Goal: Information Seeking & Learning: Learn about a topic

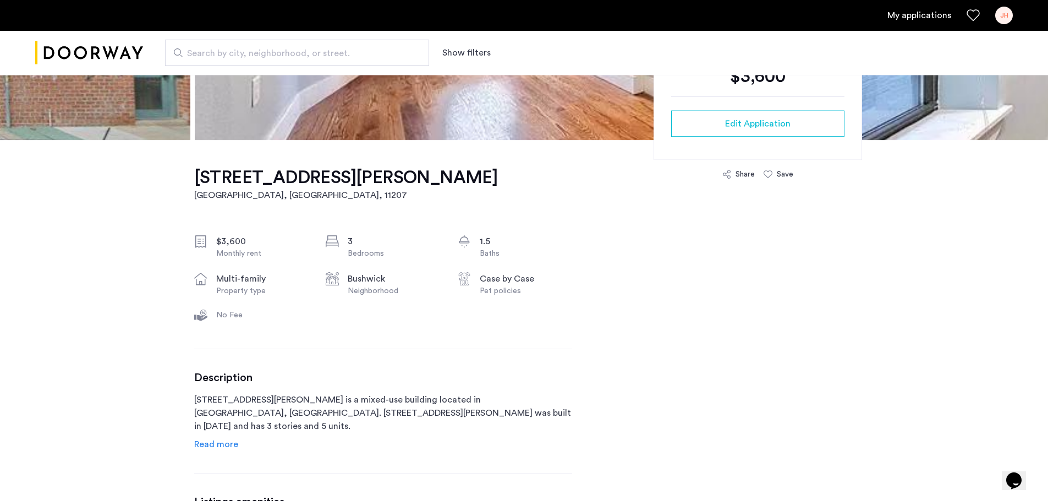
drag, startPoint x: 646, startPoint y: 346, endPoint x: 666, endPoint y: 352, distance: 21.4
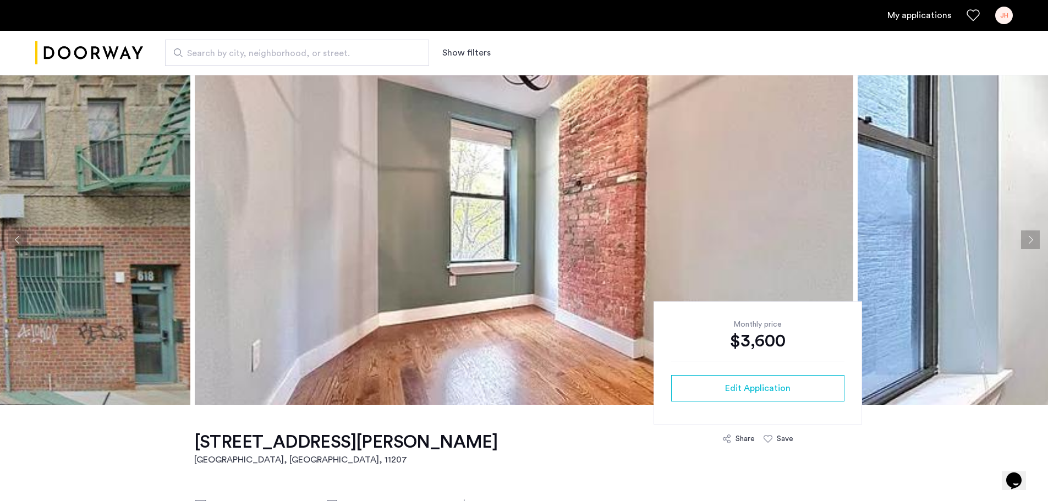
drag, startPoint x: 1056, startPoint y: 191, endPoint x: 1043, endPoint y: 90, distance: 101.5
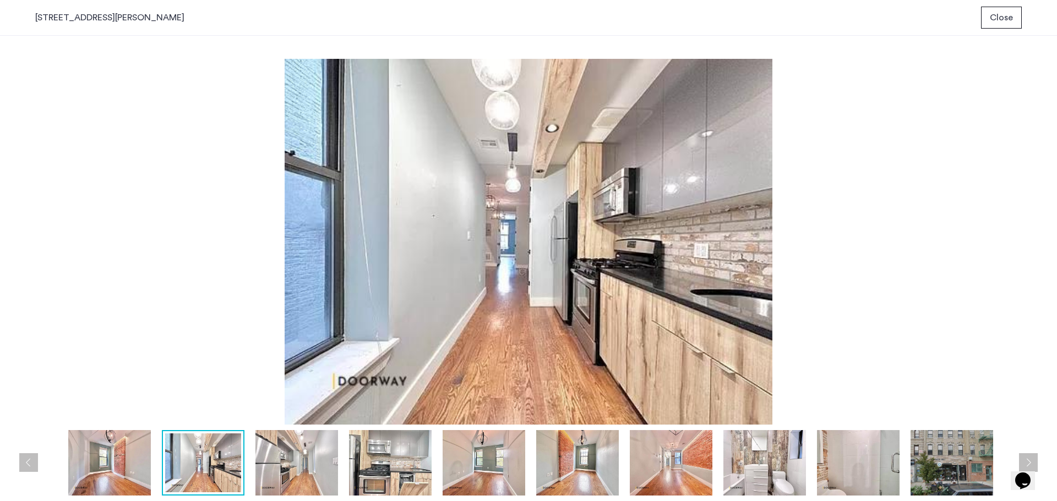
click at [555, 471] on img at bounding box center [577, 462] width 83 height 65
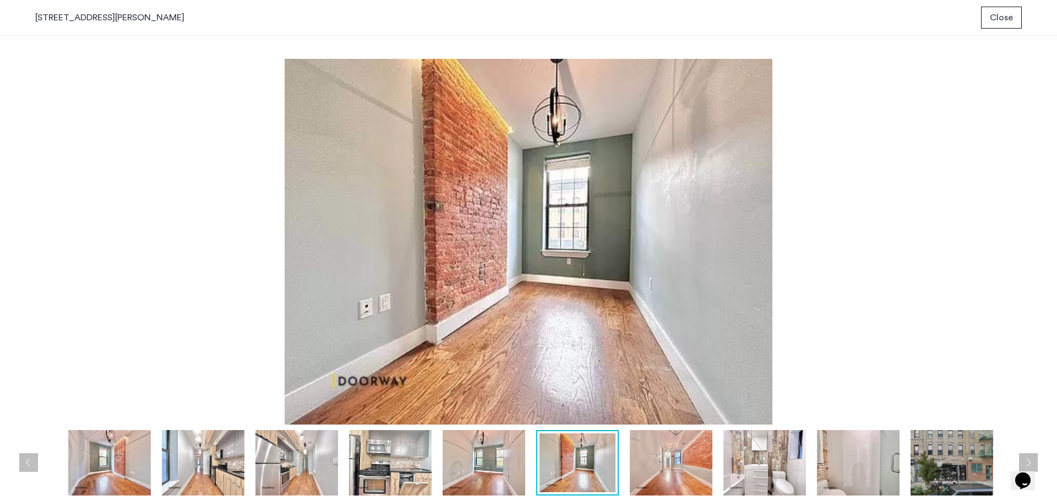
click at [638, 469] on img at bounding box center [671, 462] width 83 height 65
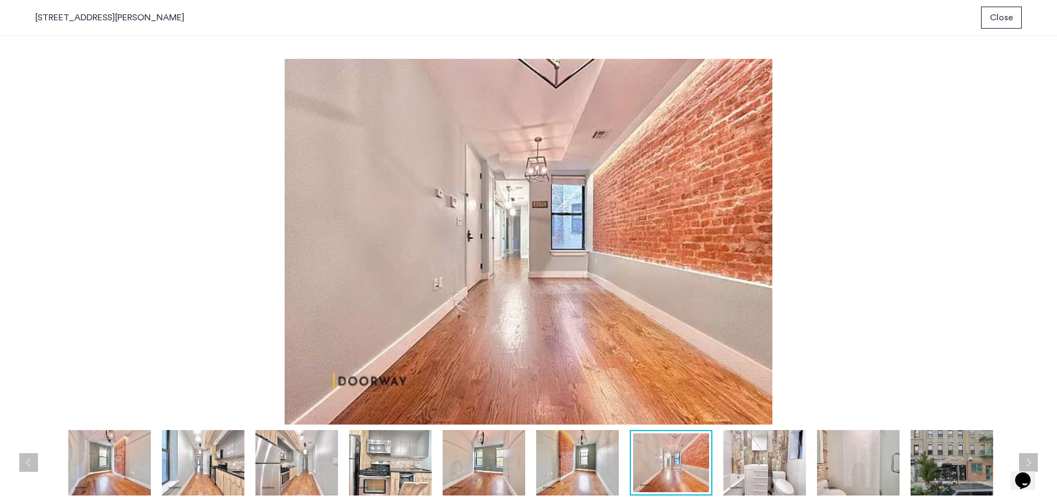
click at [747, 474] on img at bounding box center [764, 462] width 83 height 65
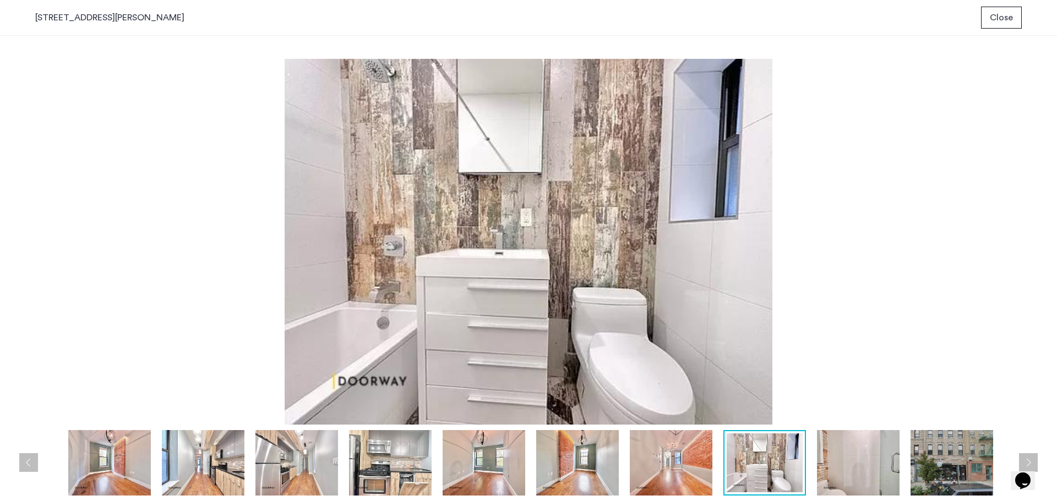
click at [849, 468] on img at bounding box center [858, 462] width 83 height 65
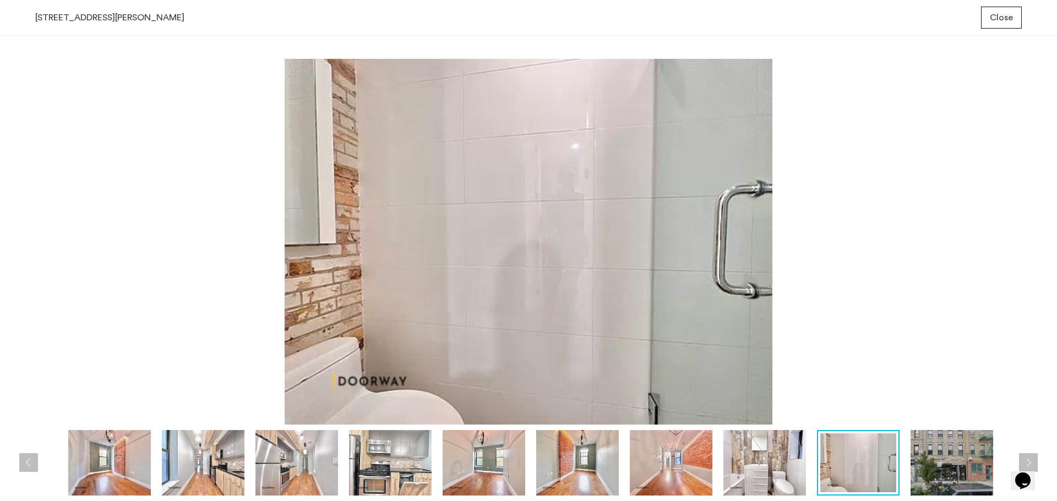
click at [924, 459] on img at bounding box center [951, 462] width 83 height 65
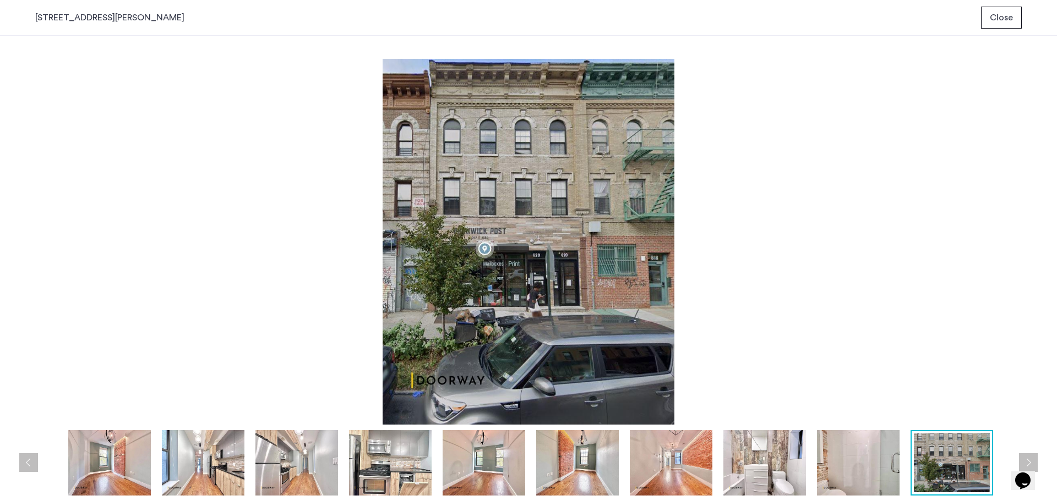
click at [576, 478] on img at bounding box center [577, 462] width 83 height 65
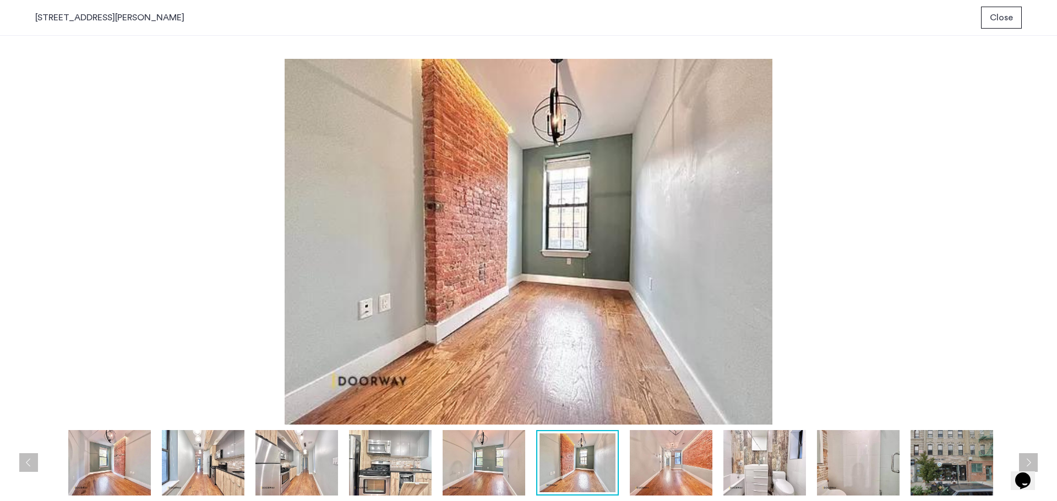
click at [472, 473] on img at bounding box center [483, 462] width 83 height 65
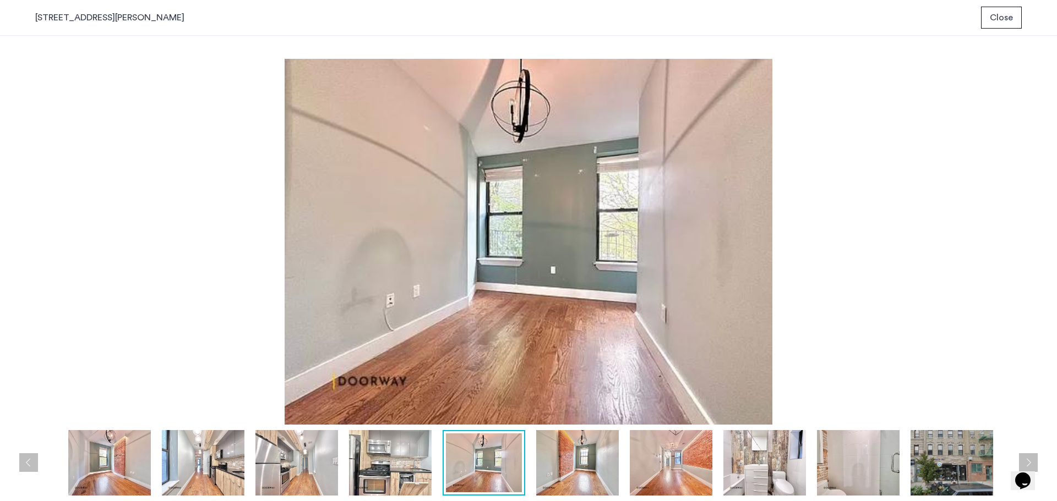
click at [464, 467] on img at bounding box center [484, 463] width 76 height 59
click at [379, 466] on img at bounding box center [390, 462] width 83 height 65
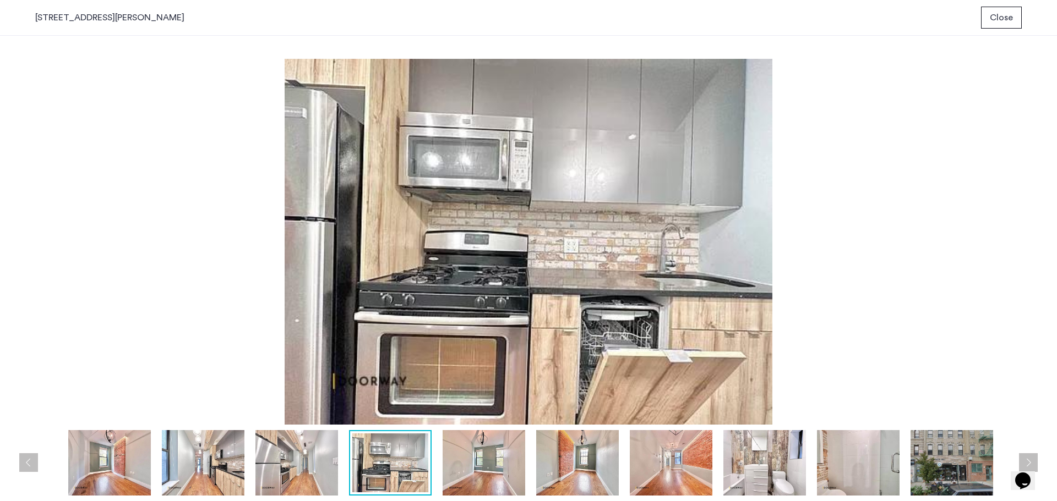
click at [273, 464] on img at bounding box center [296, 462] width 83 height 65
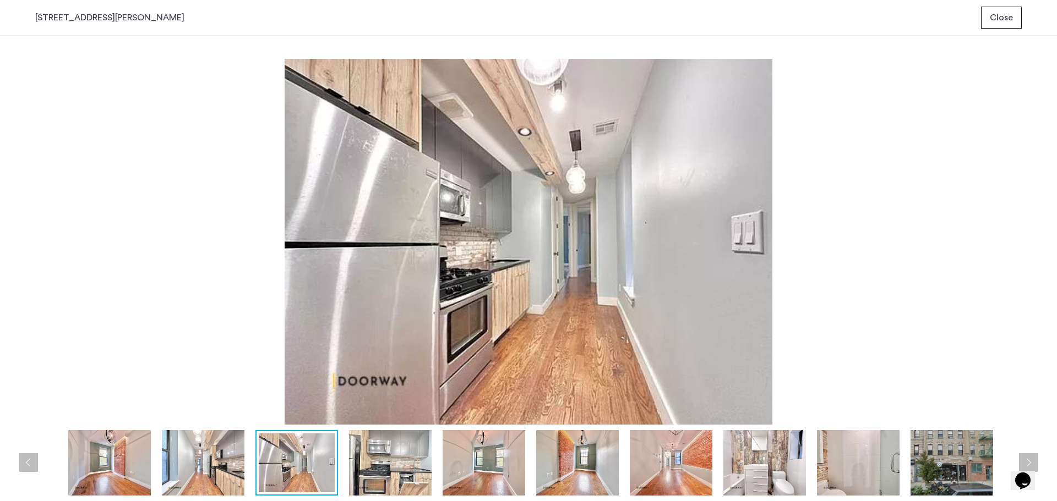
click at [364, 461] on img at bounding box center [390, 462] width 83 height 65
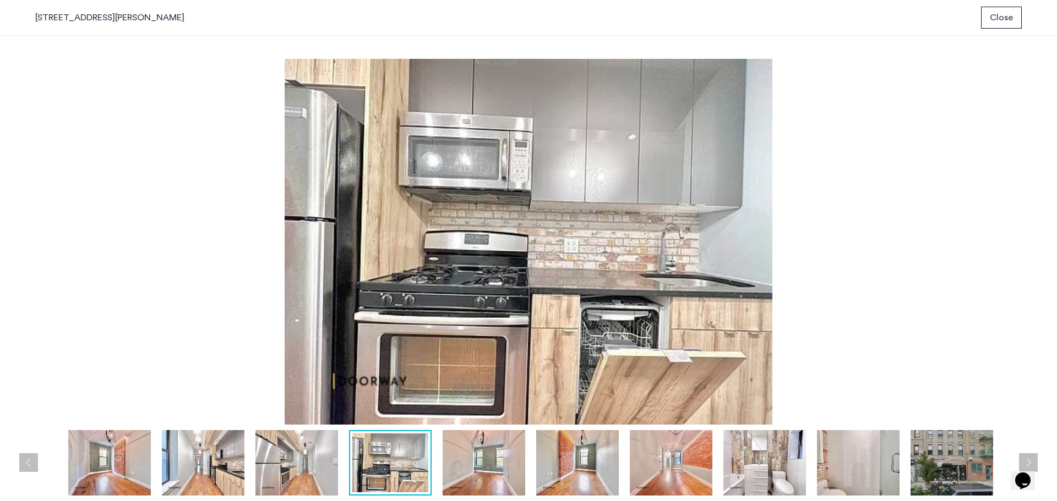
click at [459, 460] on img at bounding box center [483, 462] width 83 height 65
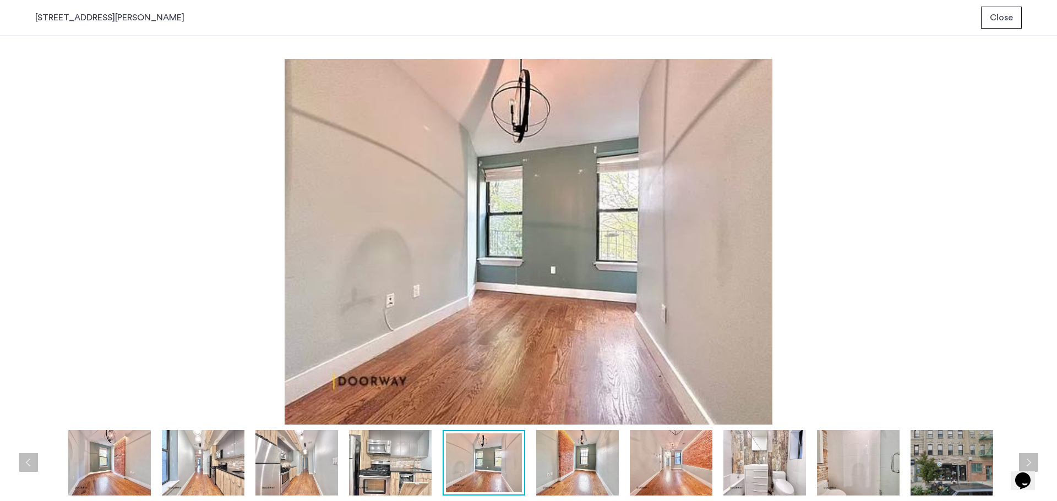
click at [570, 468] on img at bounding box center [577, 462] width 83 height 65
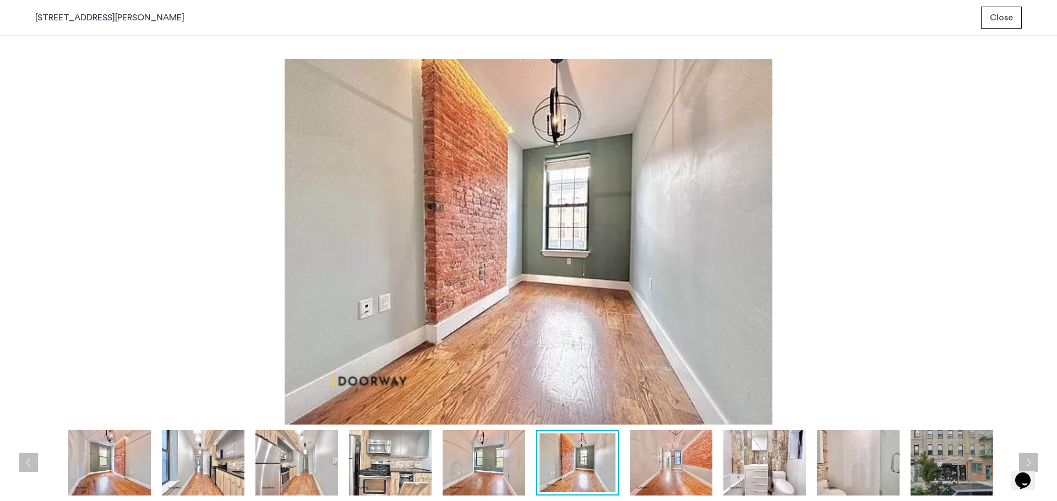
click at [502, 468] on img at bounding box center [483, 462] width 83 height 65
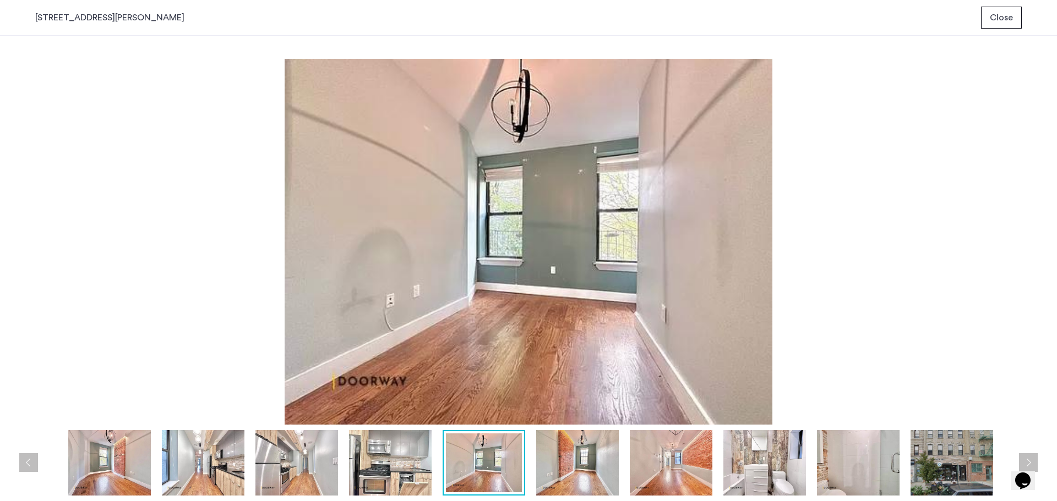
click at [574, 471] on img at bounding box center [577, 462] width 83 height 65
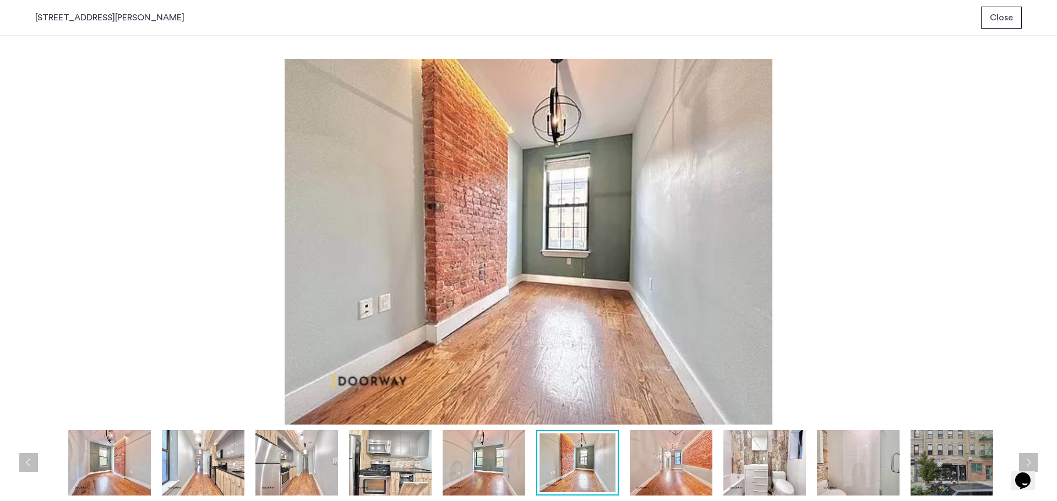
click at [670, 462] on img at bounding box center [671, 462] width 83 height 65
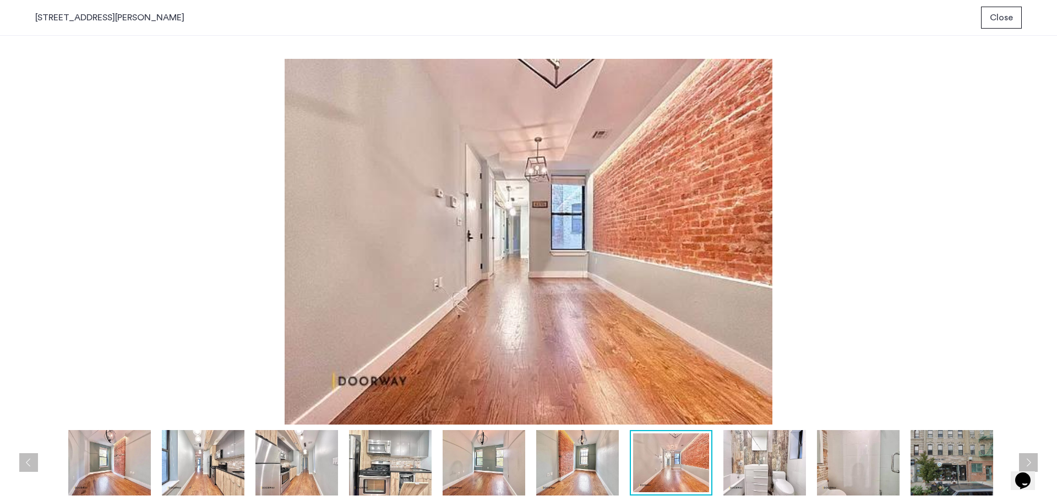
click at [587, 468] on img at bounding box center [577, 462] width 83 height 65
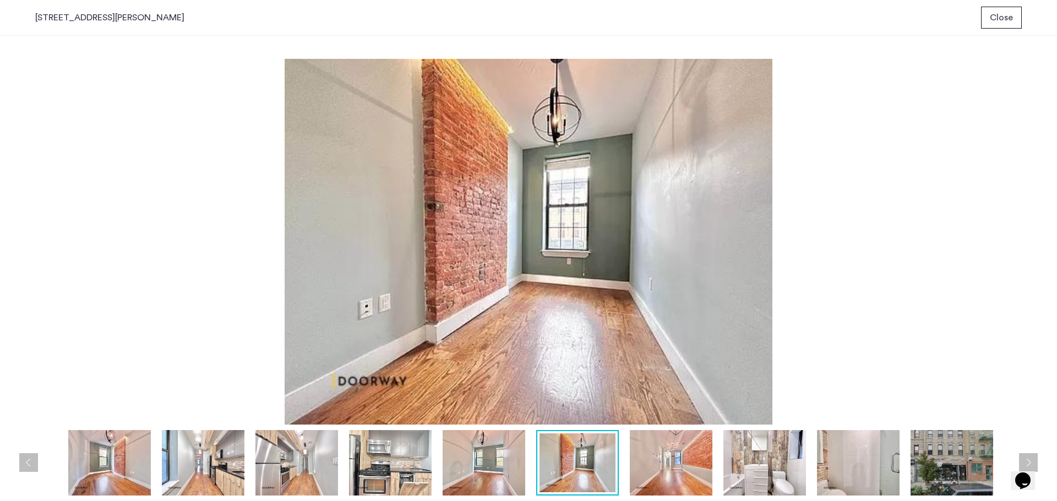
click at [94, 469] on img at bounding box center [109, 462] width 83 height 65
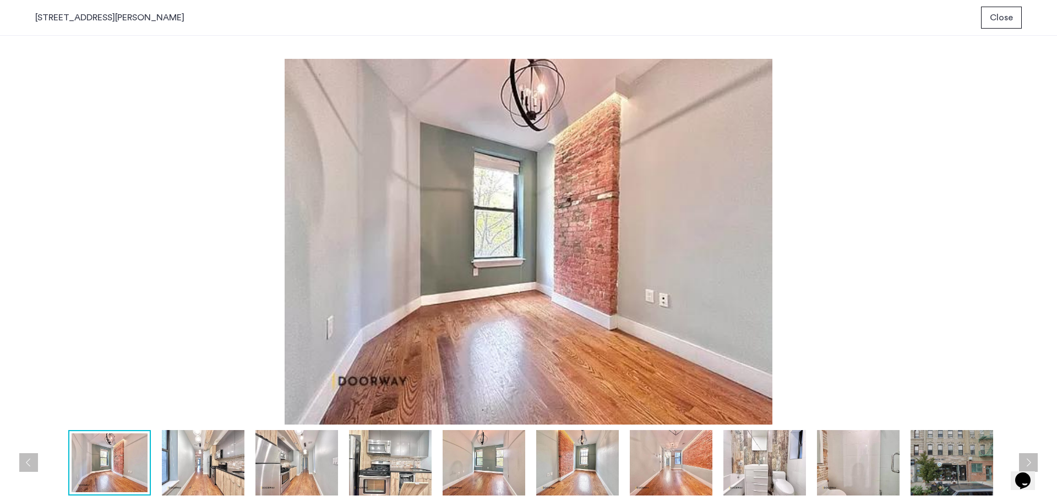
click at [218, 477] on img at bounding box center [203, 462] width 83 height 65
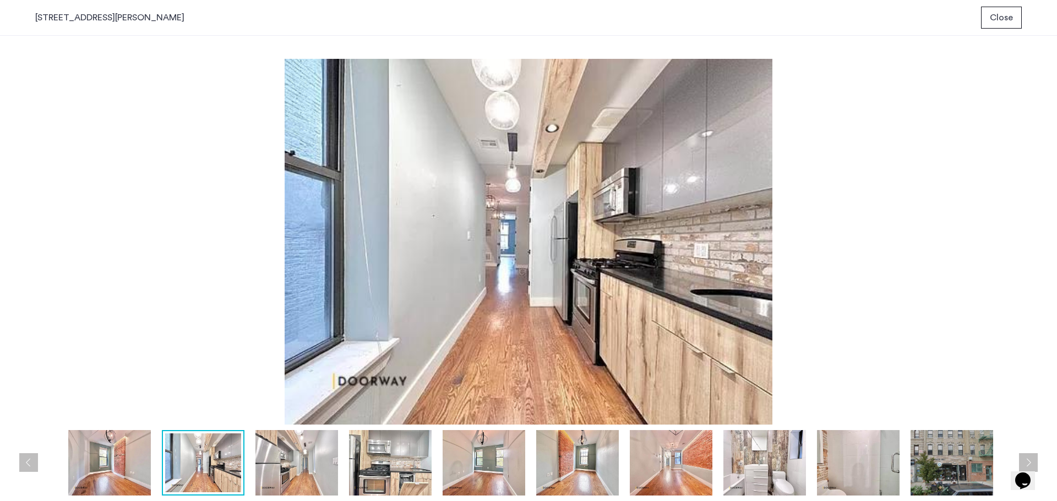
click at [143, 473] on img at bounding box center [109, 462] width 83 height 65
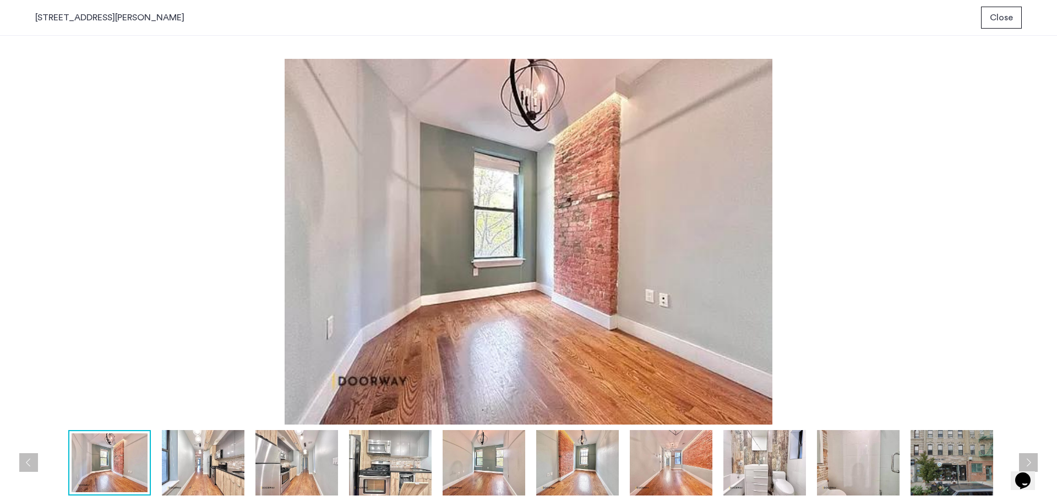
click at [565, 187] on img at bounding box center [528, 242] width 986 height 366
click at [205, 464] on img at bounding box center [203, 462] width 83 height 65
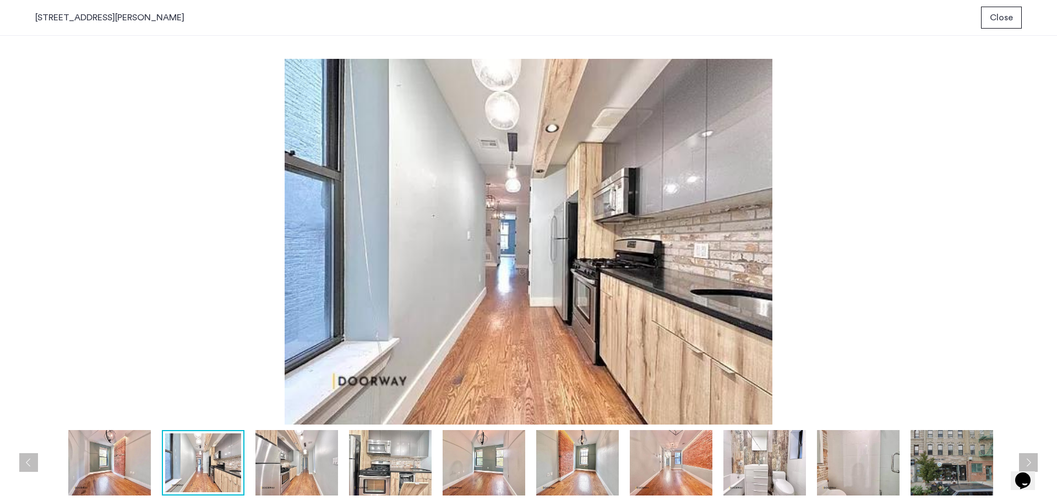
click at [305, 467] on img at bounding box center [296, 462] width 83 height 65
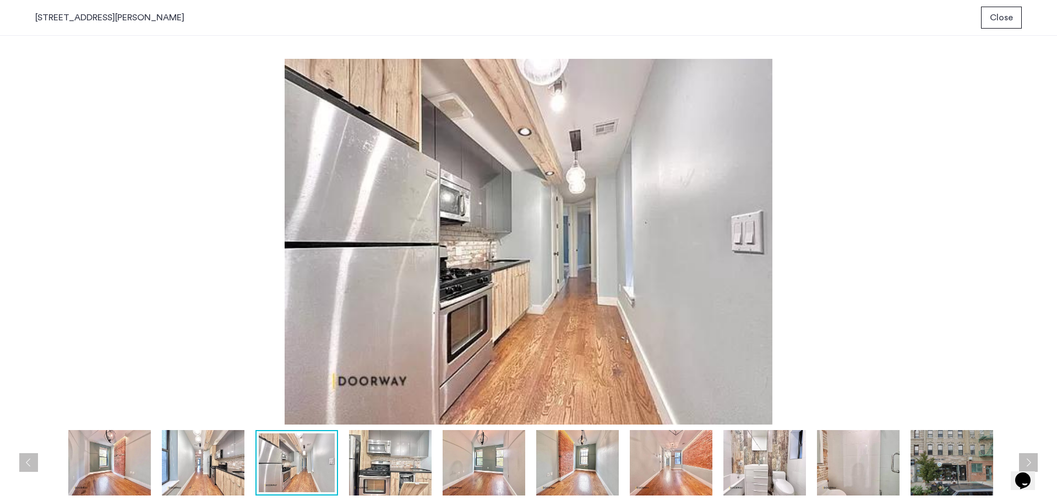
click at [384, 461] on img at bounding box center [390, 462] width 83 height 65
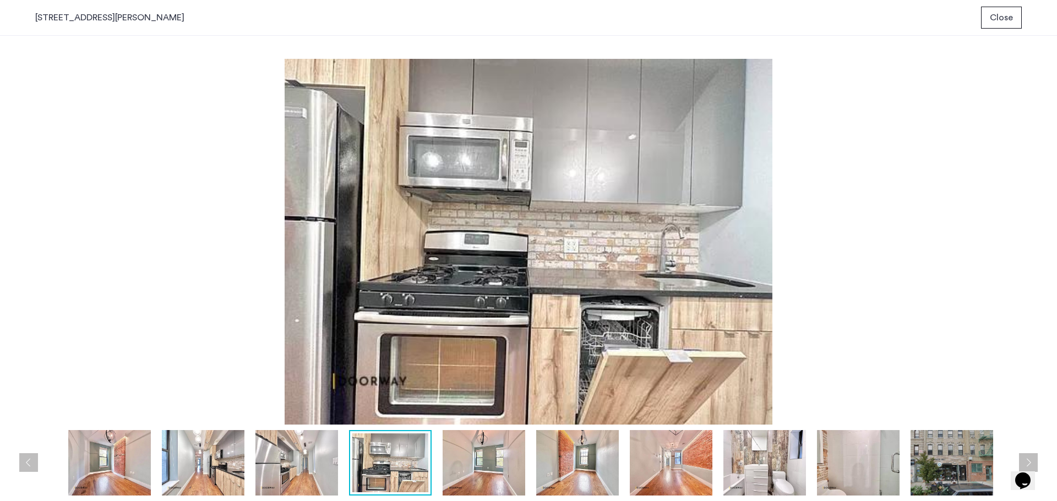
click at [452, 462] on img at bounding box center [483, 462] width 83 height 65
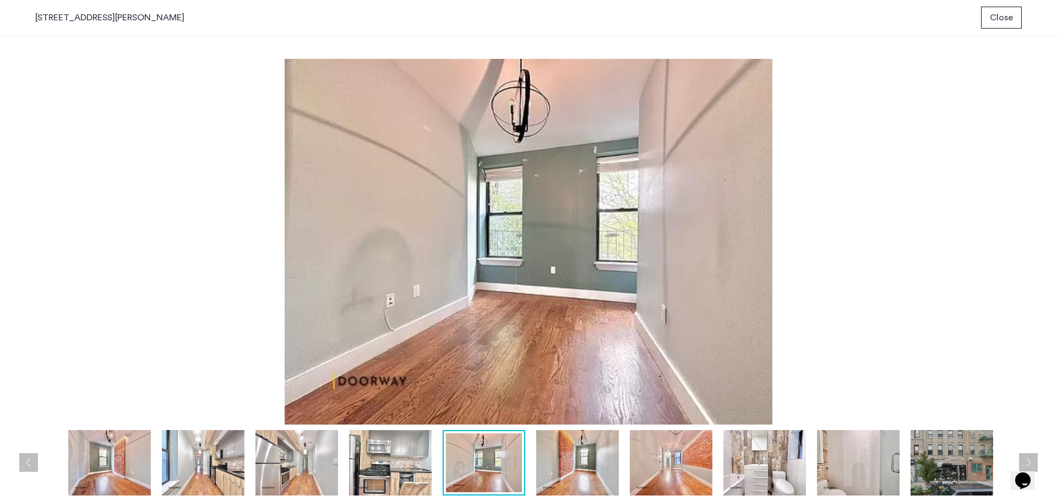
click at [536, 459] on img at bounding box center [577, 462] width 83 height 65
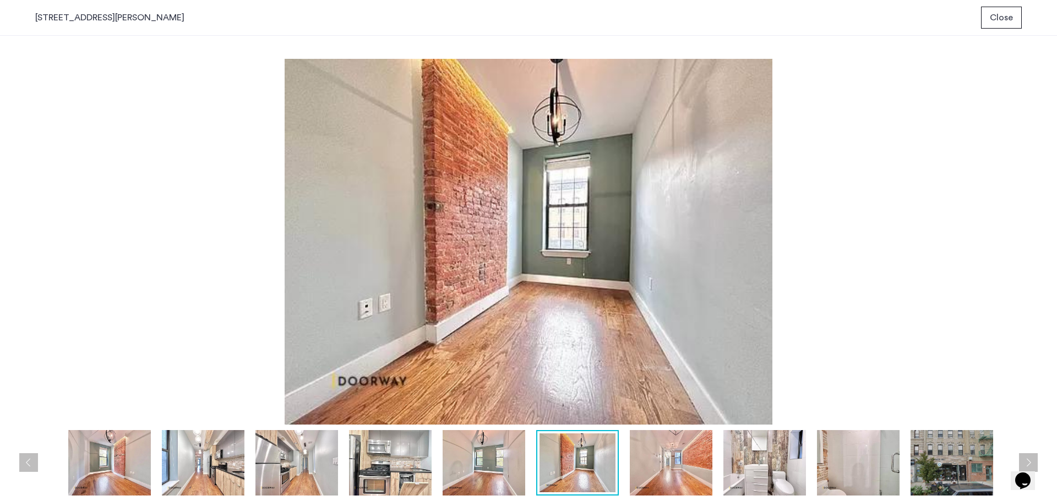
click at [127, 458] on img at bounding box center [109, 462] width 83 height 65
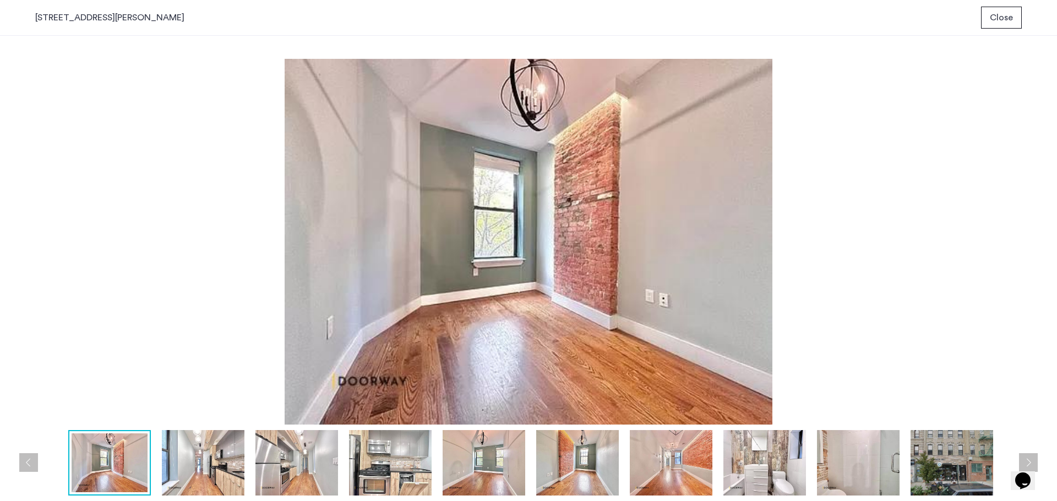
click at [209, 465] on img at bounding box center [203, 462] width 83 height 65
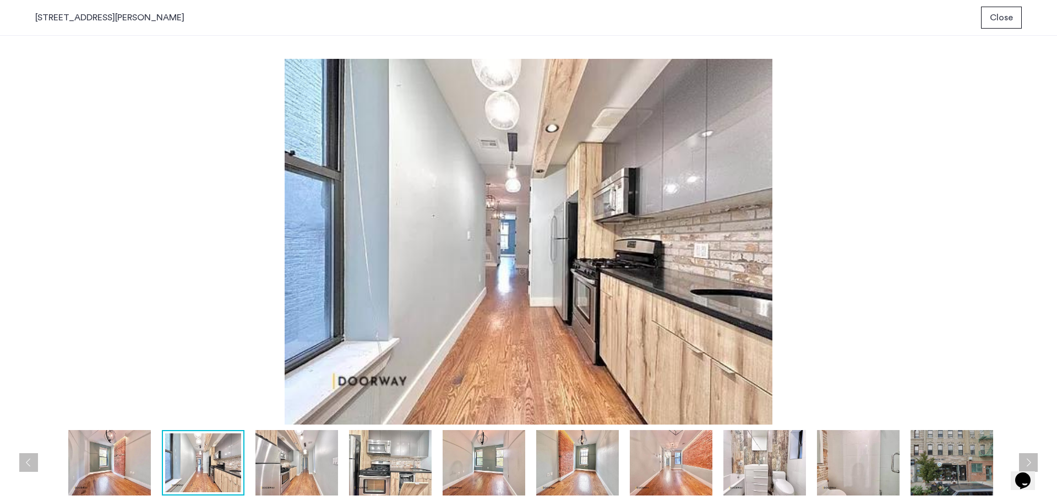
click at [285, 466] on img at bounding box center [296, 462] width 83 height 65
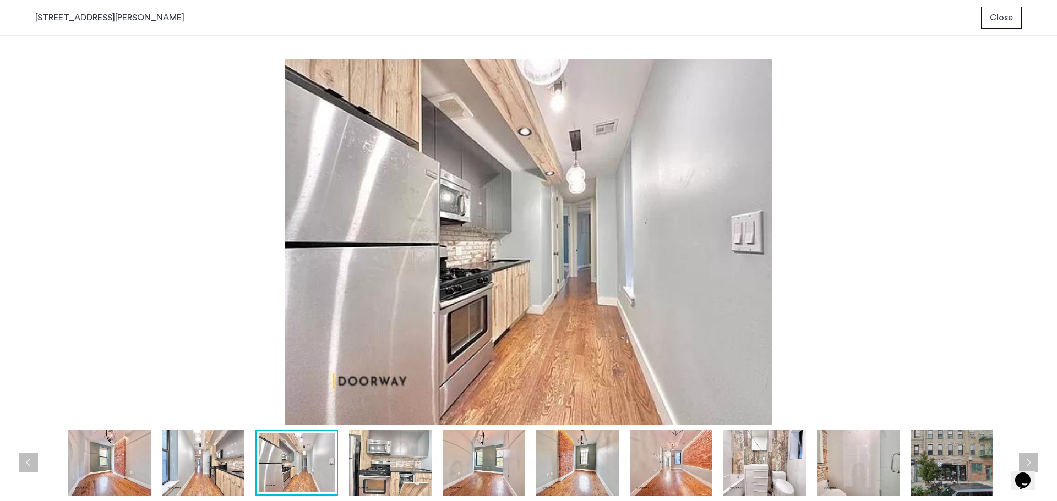
click at [355, 462] on img at bounding box center [390, 462] width 83 height 65
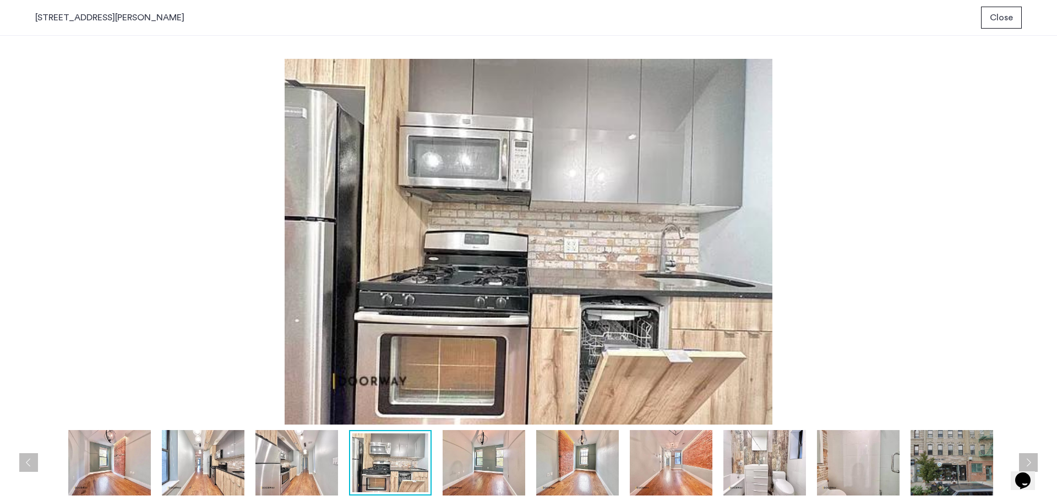
click at [427, 466] on img at bounding box center [390, 463] width 76 height 59
click at [500, 464] on img at bounding box center [483, 462] width 83 height 65
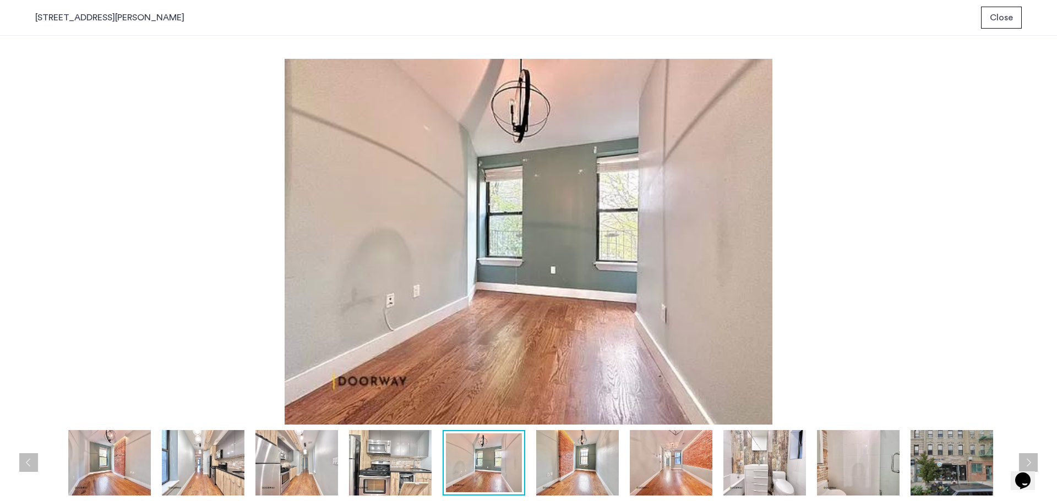
click at [570, 468] on img at bounding box center [577, 462] width 83 height 65
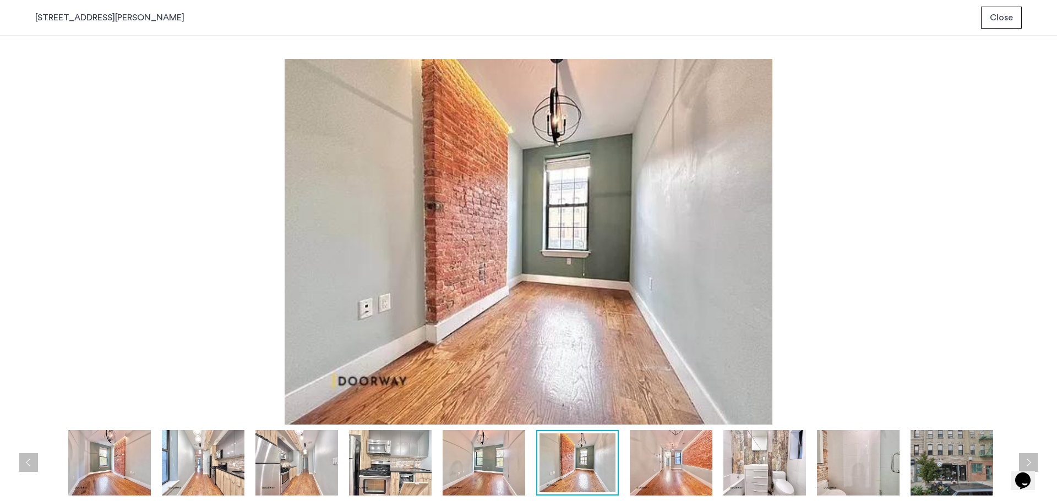
click at [661, 474] on img at bounding box center [671, 462] width 83 height 65
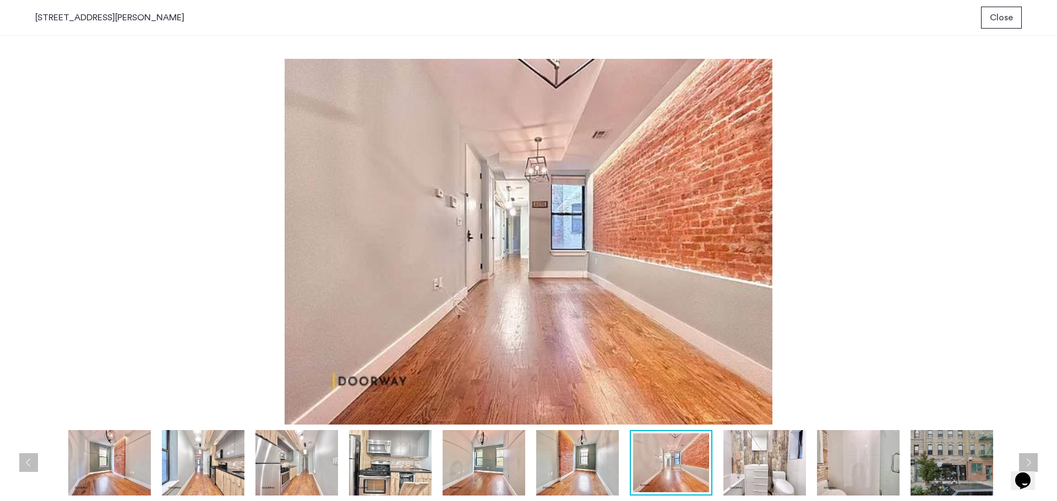
click at [597, 474] on img at bounding box center [577, 462] width 83 height 65
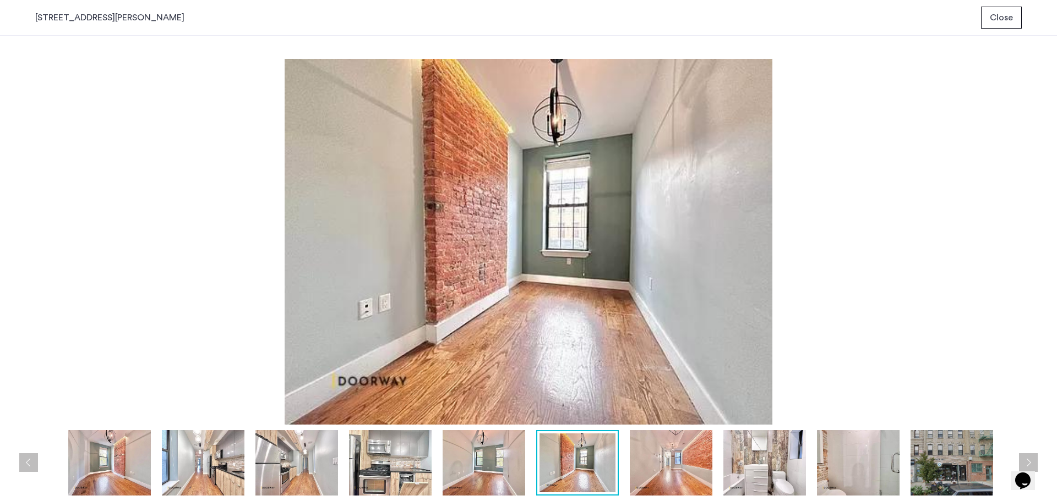
click at [118, 466] on img at bounding box center [109, 462] width 83 height 65
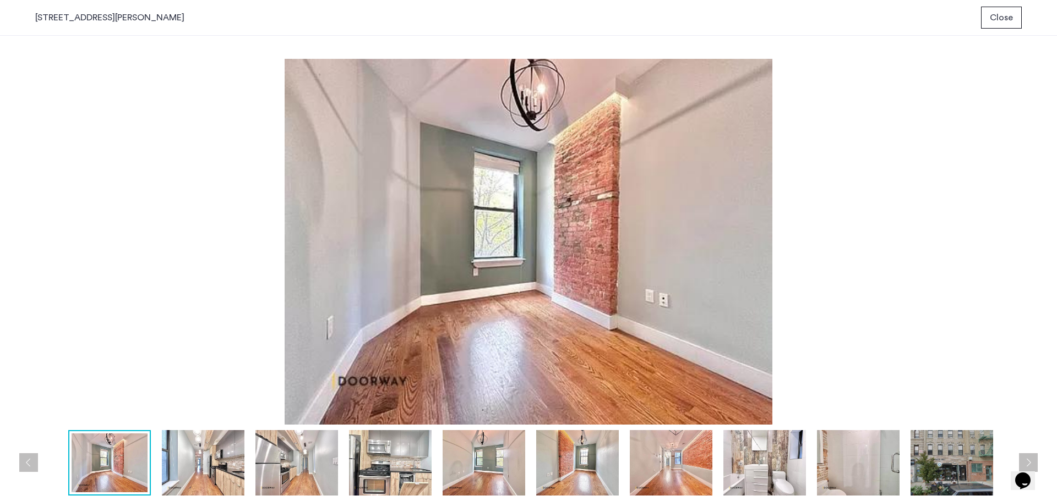
click at [1011, 18] on span "Close" at bounding box center [1000, 17] width 23 height 13
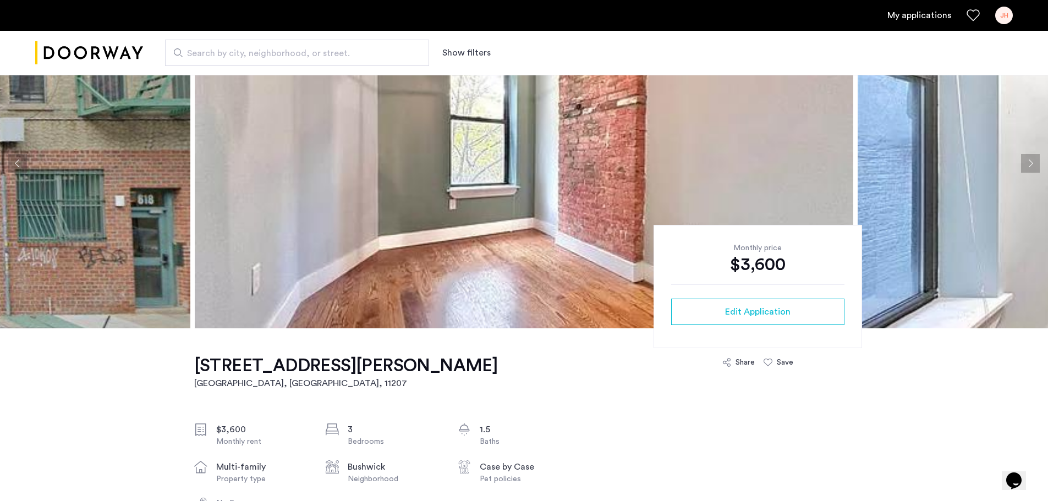
scroll to position [13, 0]
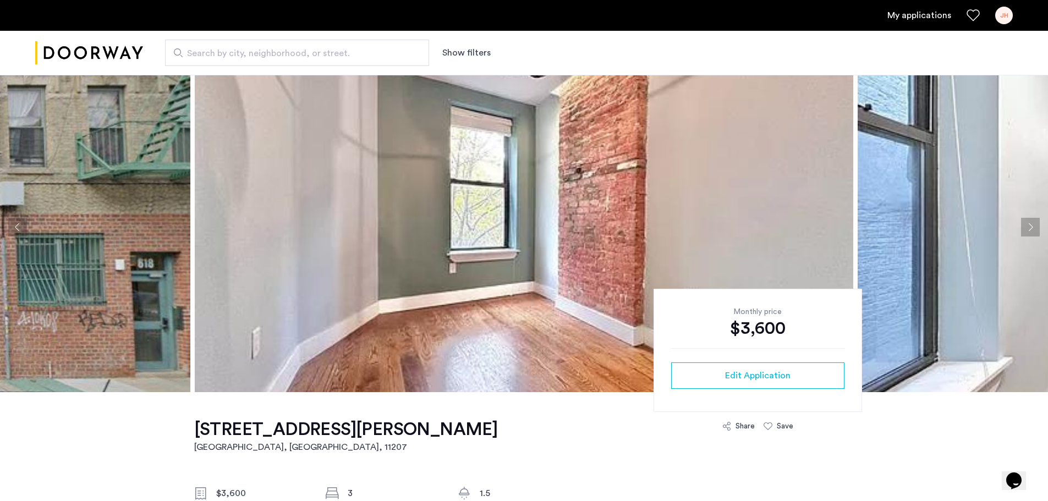
click at [1031, 231] on button "Next apartment" at bounding box center [1030, 227] width 19 height 19
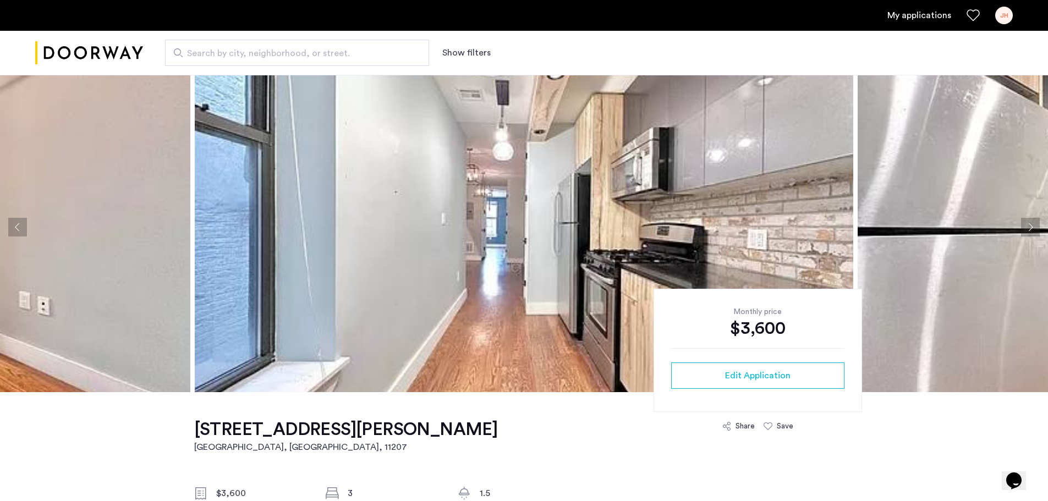
click at [1030, 226] on button "Next apartment" at bounding box center [1030, 227] width 19 height 19
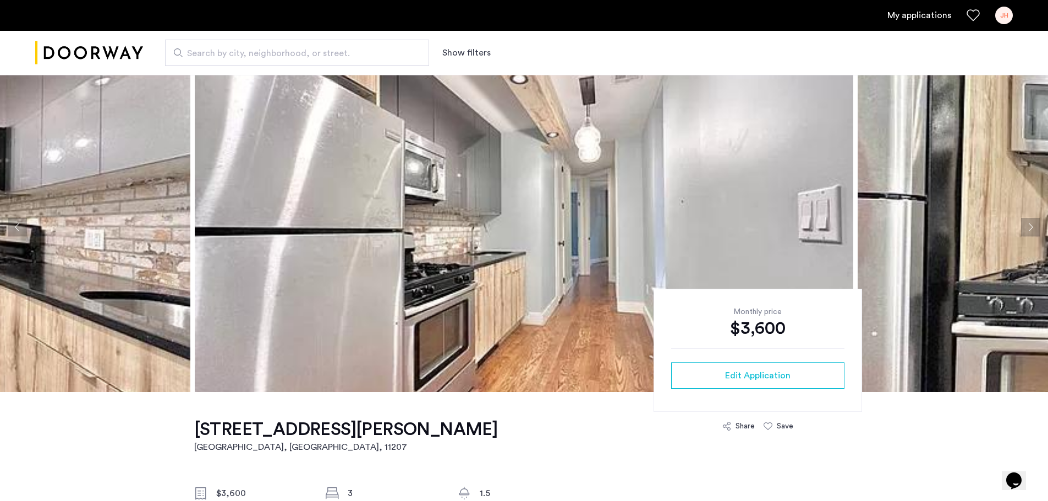
click at [1030, 226] on button "Next apartment" at bounding box center [1030, 227] width 19 height 19
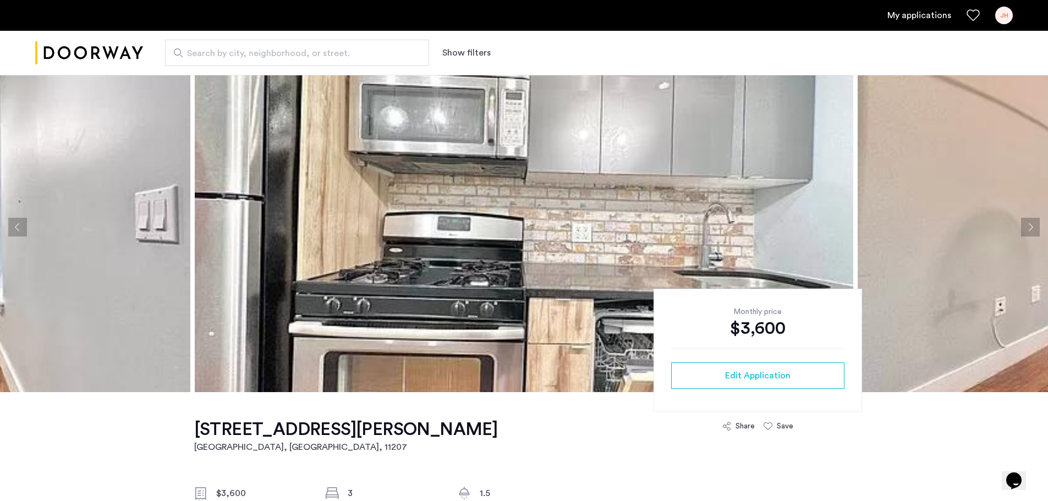
click at [1030, 226] on button "Next apartment" at bounding box center [1030, 227] width 19 height 19
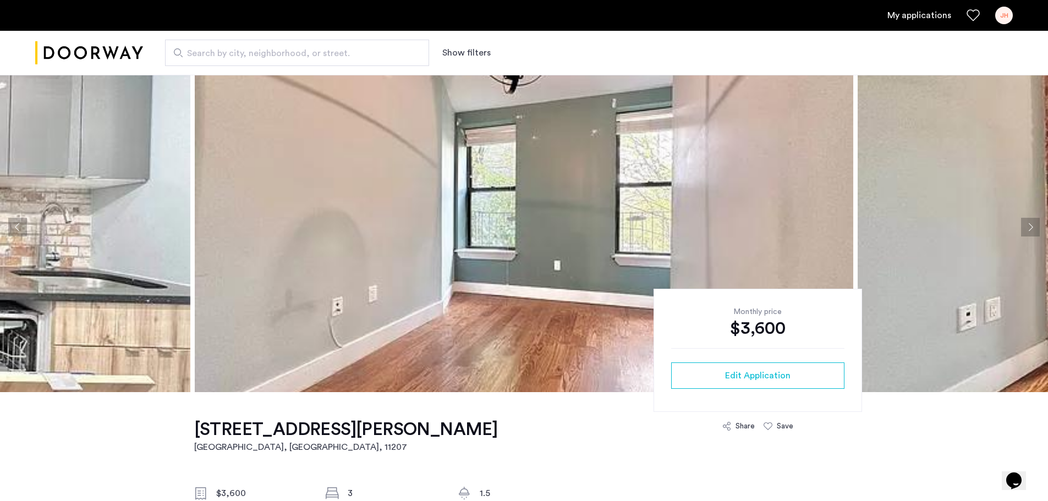
click at [1030, 226] on button "Next apartment" at bounding box center [1030, 227] width 19 height 19
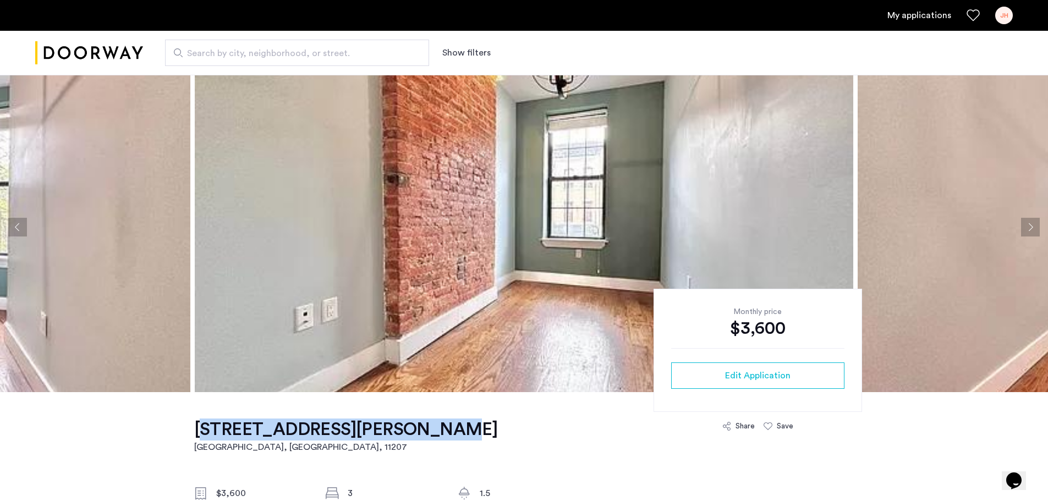
drag, startPoint x: 187, startPoint y: 427, endPoint x: 404, endPoint y: 431, distance: 217.4
